Goal: Find specific page/section: Find specific page/section

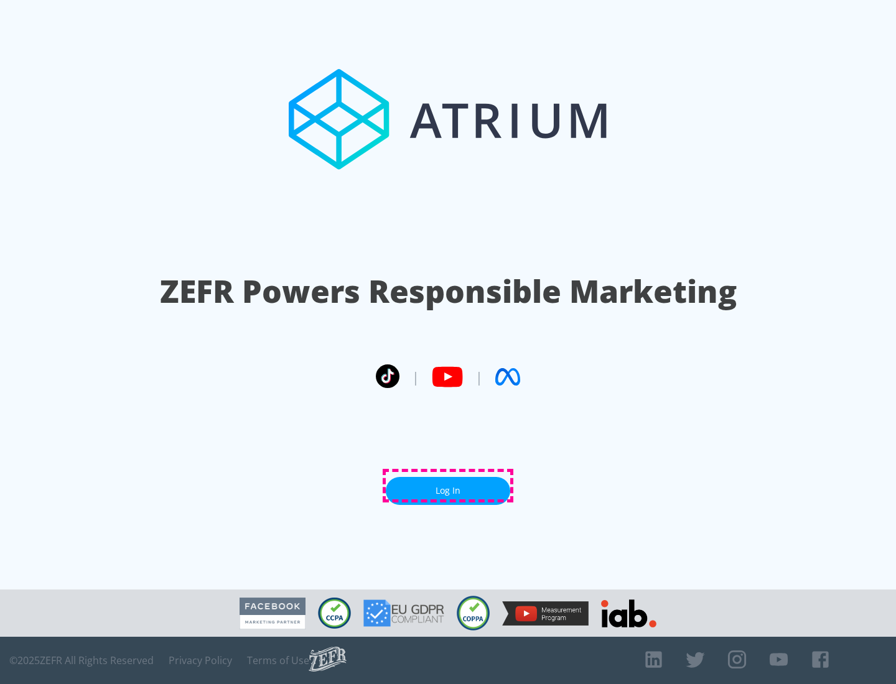
click at [448, 486] on link "Log In" at bounding box center [448, 491] width 124 height 28
